Goal: Task Accomplishment & Management: Use online tool/utility

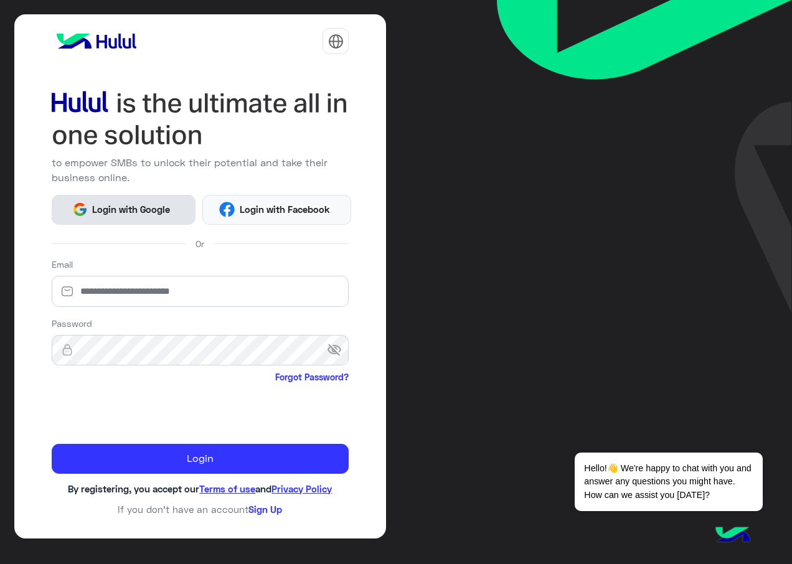
click at [148, 205] on span "Login with Google" at bounding box center [131, 209] width 87 height 14
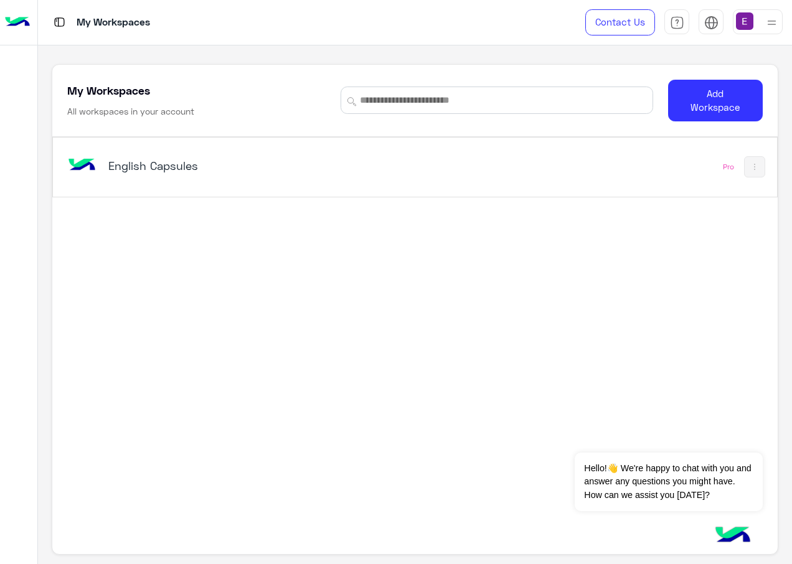
click at [187, 173] on div "English Capsules" at bounding box center [234, 166] width 252 height 17
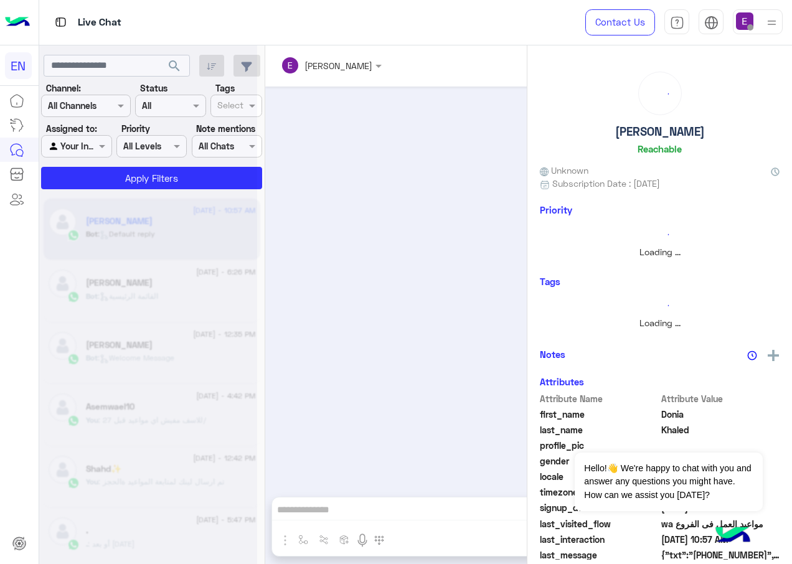
click at [84, 144] on div at bounding box center [76, 146] width 69 height 14
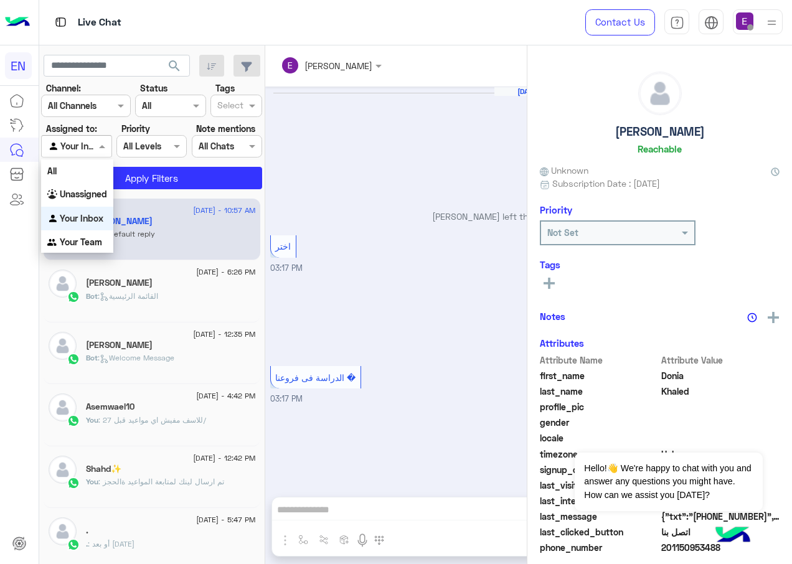
scroll to position [1164, 0]
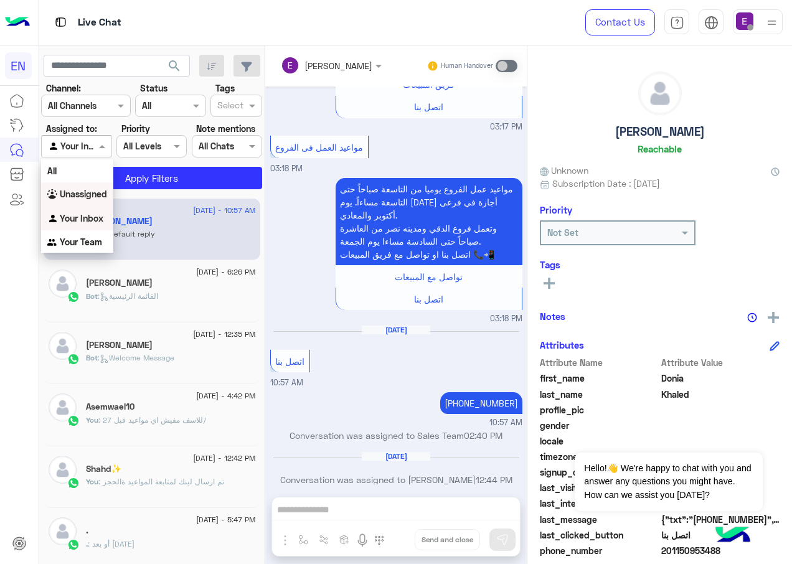
click at [90, 195] on b "Unassigned" at bounding box center [83, 194] width 47 height 11
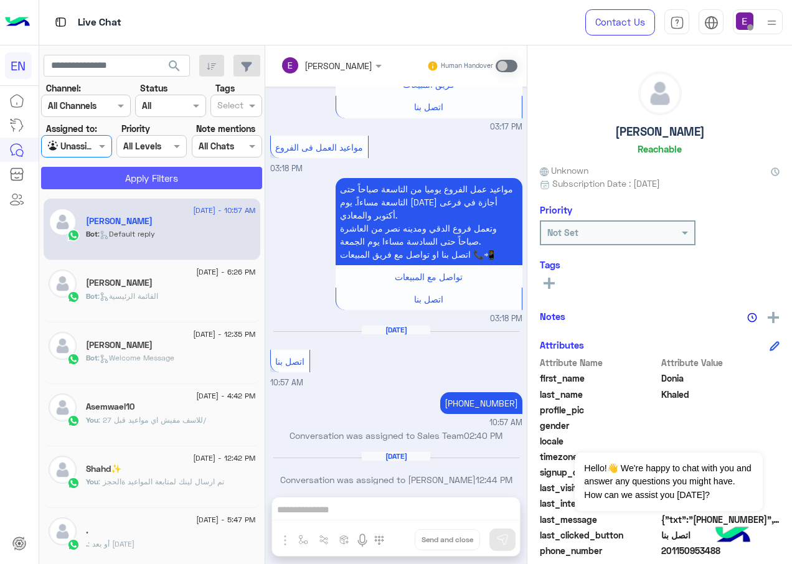
click at [133, 181] on button "Apply Filters" at bounding box center [151, 178] width 221 height 22
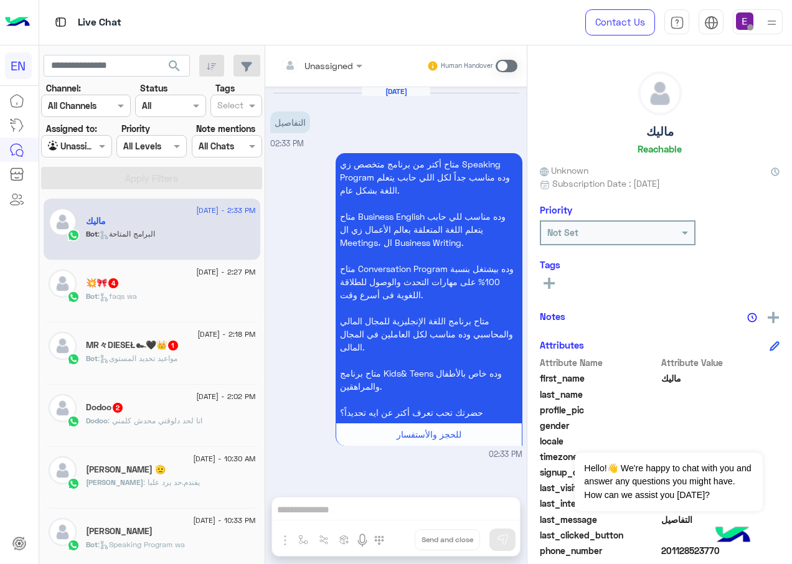
click at [98, 160] on section "Channel: Channel All Channels Status Channel All Tags Select Assigned to: Agent…" at bounding box center [152, 136] width 207 height 108
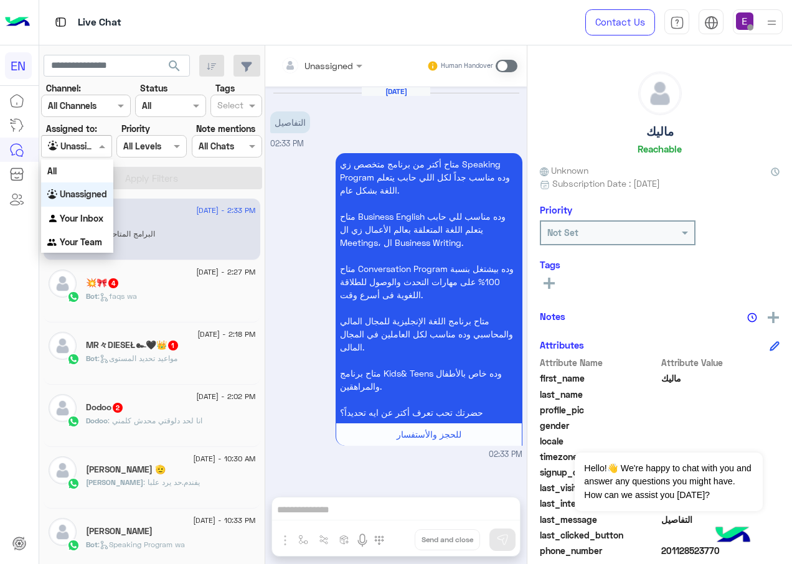
click at [92, 150] on div at bounding box center [76, 146] width 69 height 14
click at [83, 241] on b "Your Team" at bounding box center [81, 242] width 42 height 11
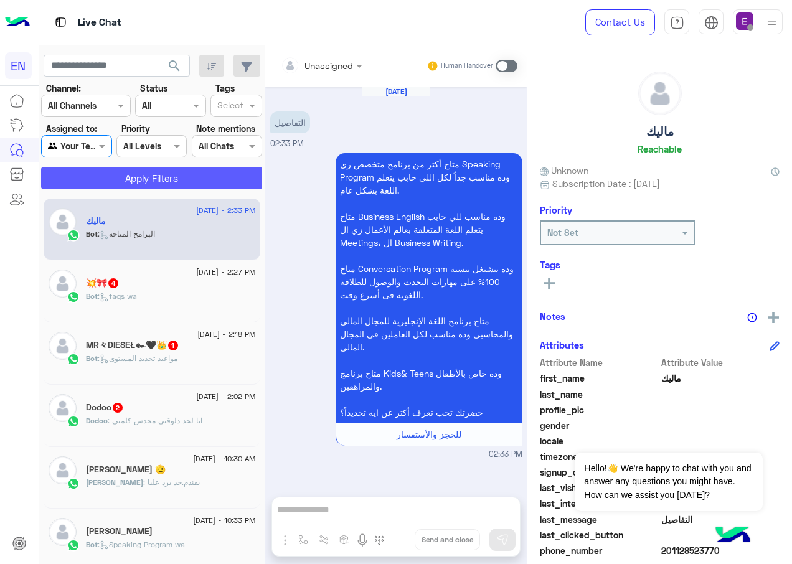
click at [121, 186] on button "Apply Filters" at bounding box center [151, 178] width 221 height 22
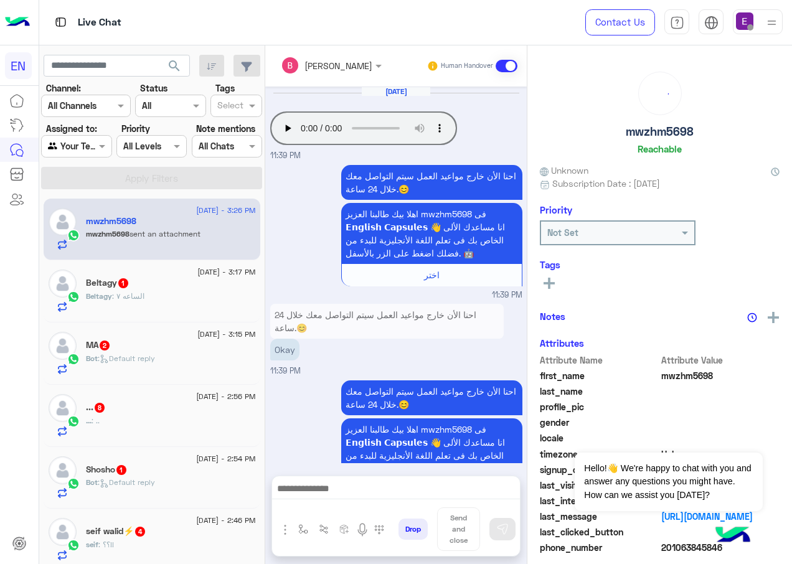
scroll to position [658, 0]
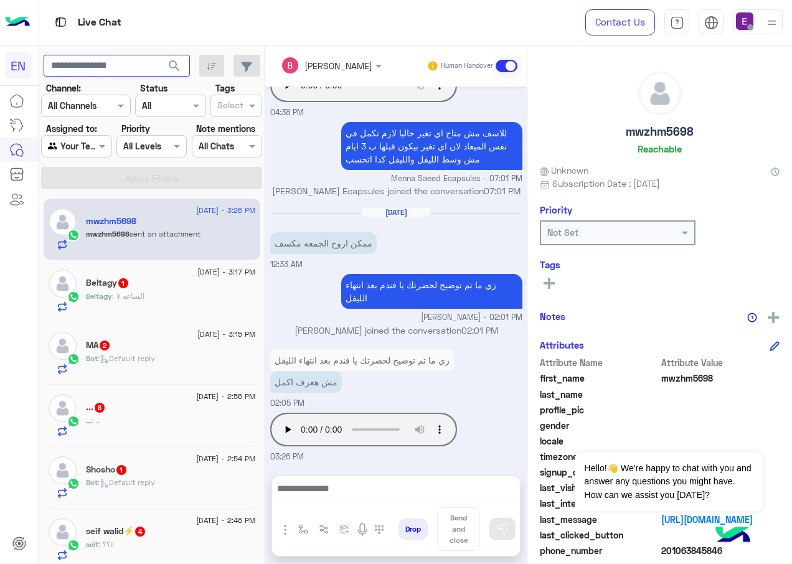
click at [104, 63] on input "text" at bounding box center [117, 66] width 146 height 22
paste input "**********"
type input "**********"
click at [182, 63] on span "search" at bounding box center [174, 66] width 15 height 15
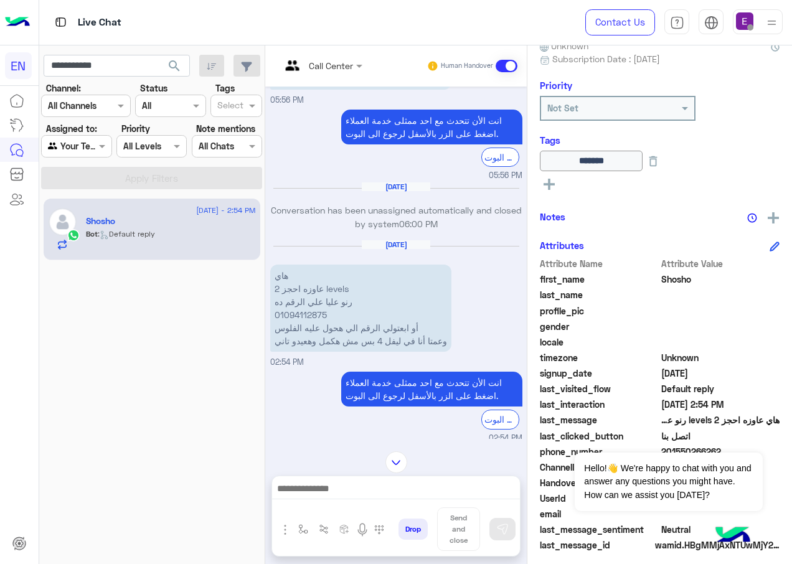
scroll to position [753, 0]
